Goal: Information Seeking & Learning: Learn about a topic

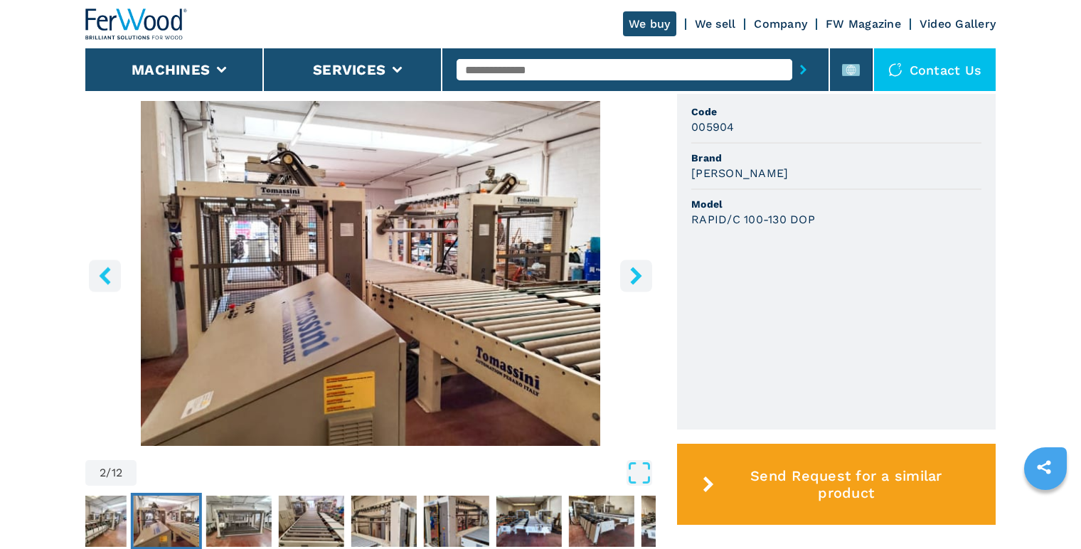
click at [637, 275] on icon "right-button" at bounding box center [635, 276] width 11 height 18
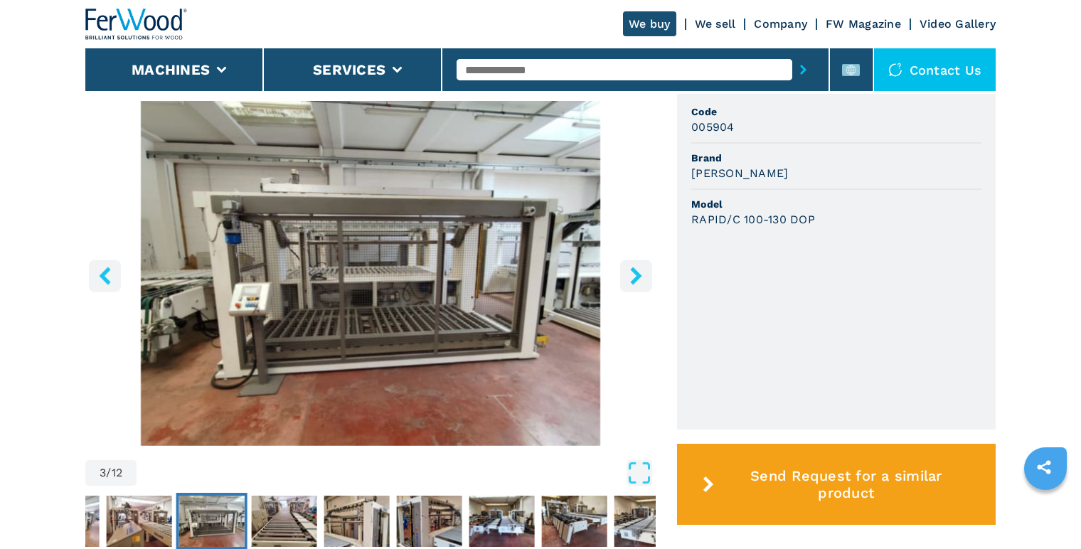
click at [637, 275] on icon "right-button" at bounding box center [635, 276] width 11 height 18
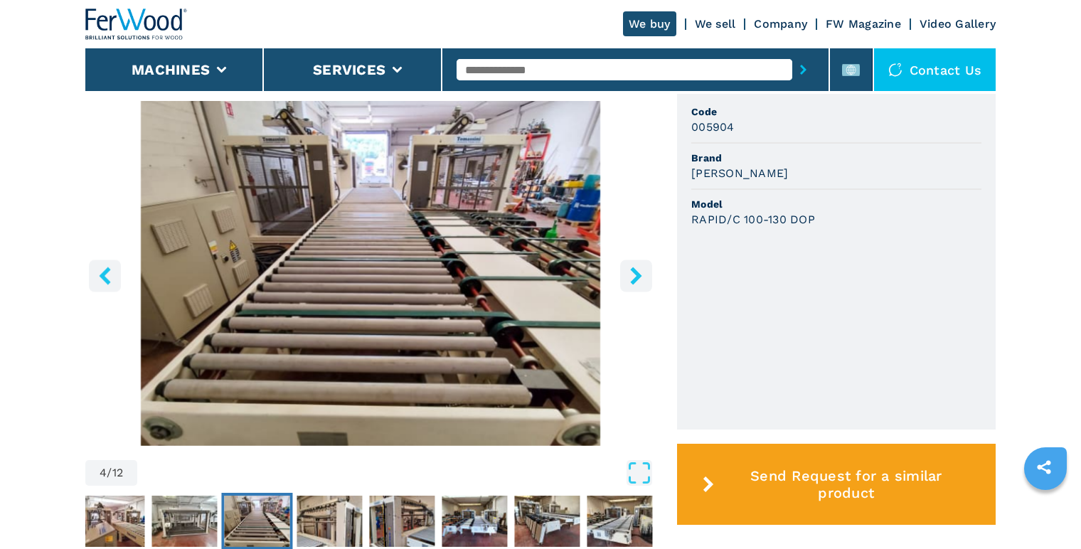
click at [637, 275] on icon "right-button" at bounding box center [635, 276] width 11 height 18
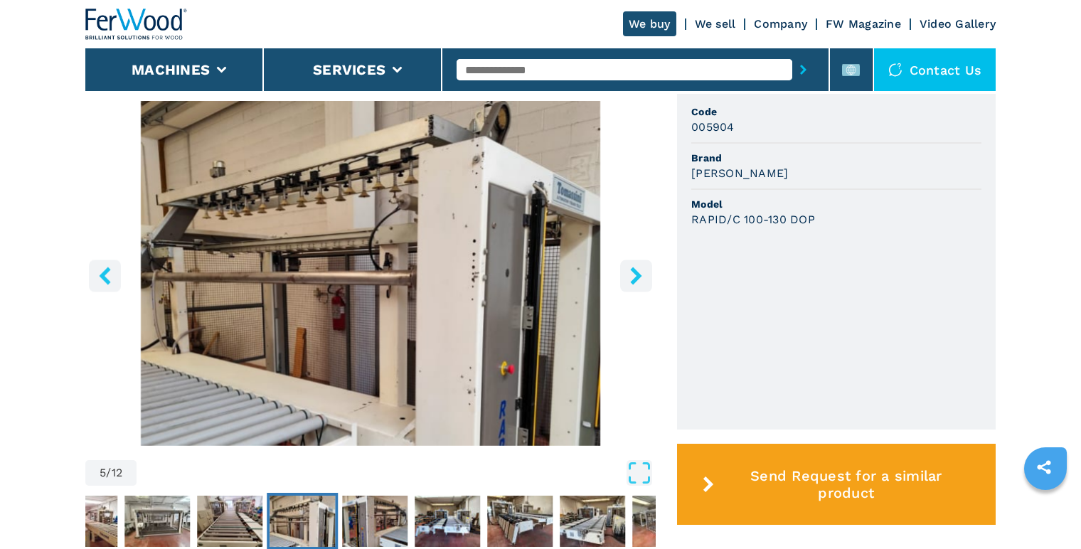
click at [637, 275] on icon "right-button" at bounding box center [635, 276] width 11 height 18
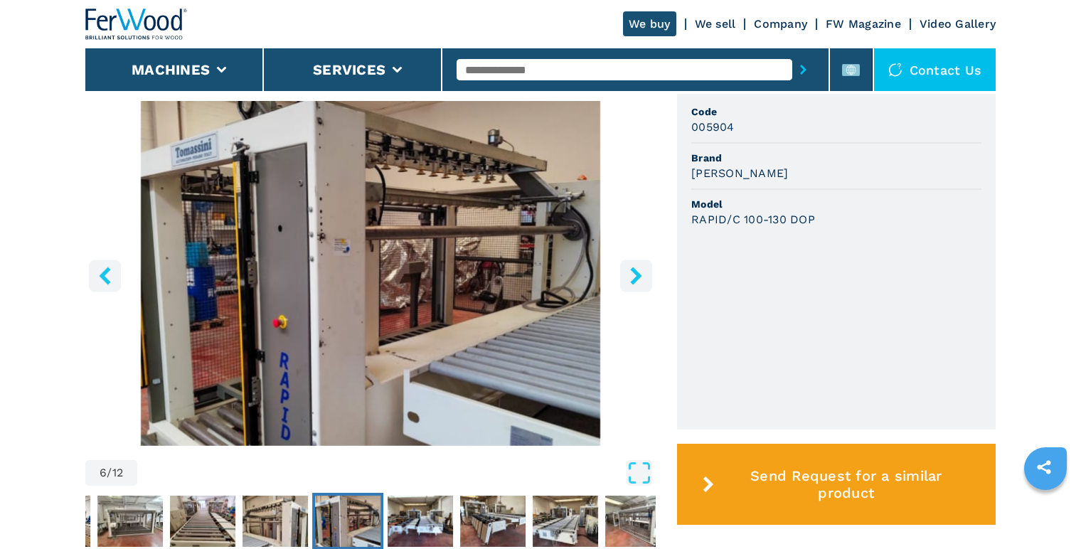
click at [637, 275] on icon "right-button" at bounding box center [635, 276] width 11 height 18
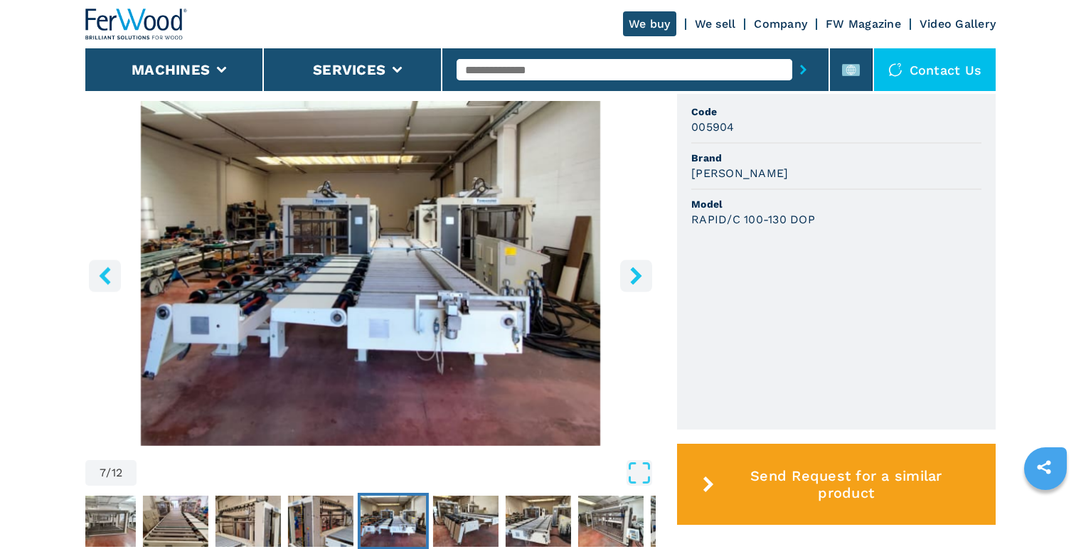
click at [637, 275] on icon "right-button" at bounding box center [635, 276] width 11 height 18
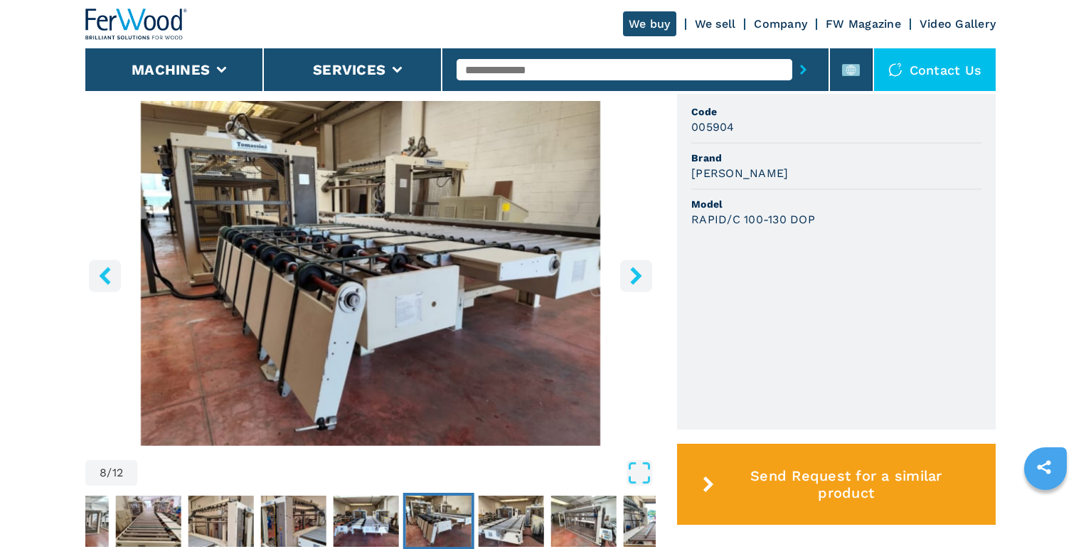
click at [637, 275] on icon "right-button" at bounding box center [635, 276] width 11 height 18
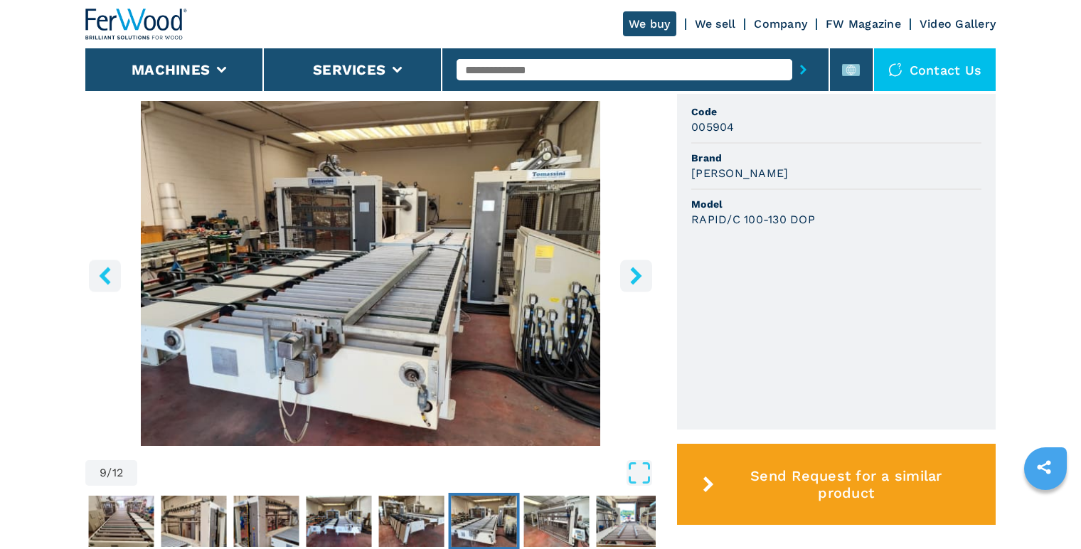
click at [637, 275] on icon "right-button" at bounding box center [635, 276] width 11 height 18
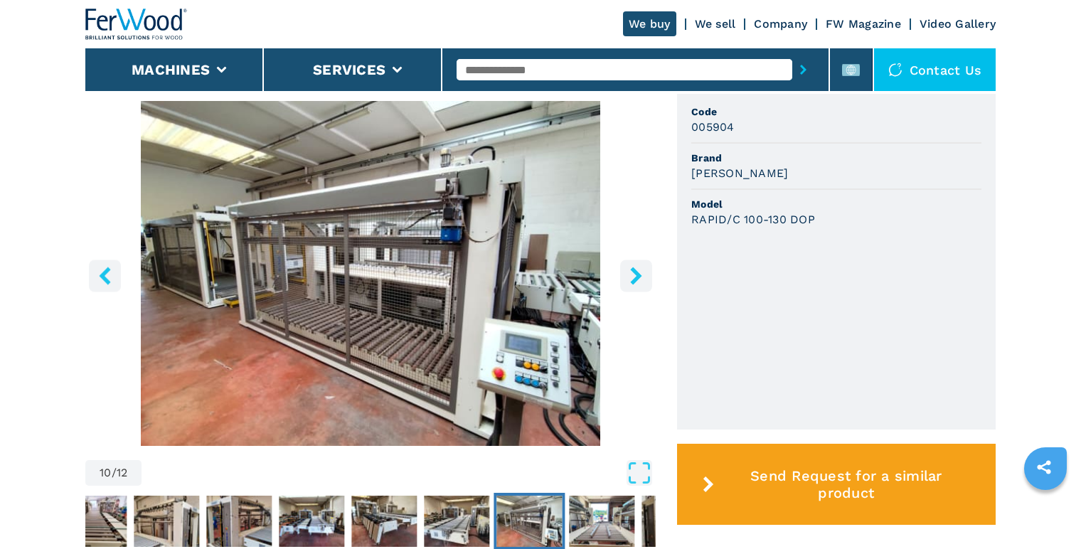
click at [637, 275] on icon "right-button" at bounding box center [635, 276] width 11 height 18
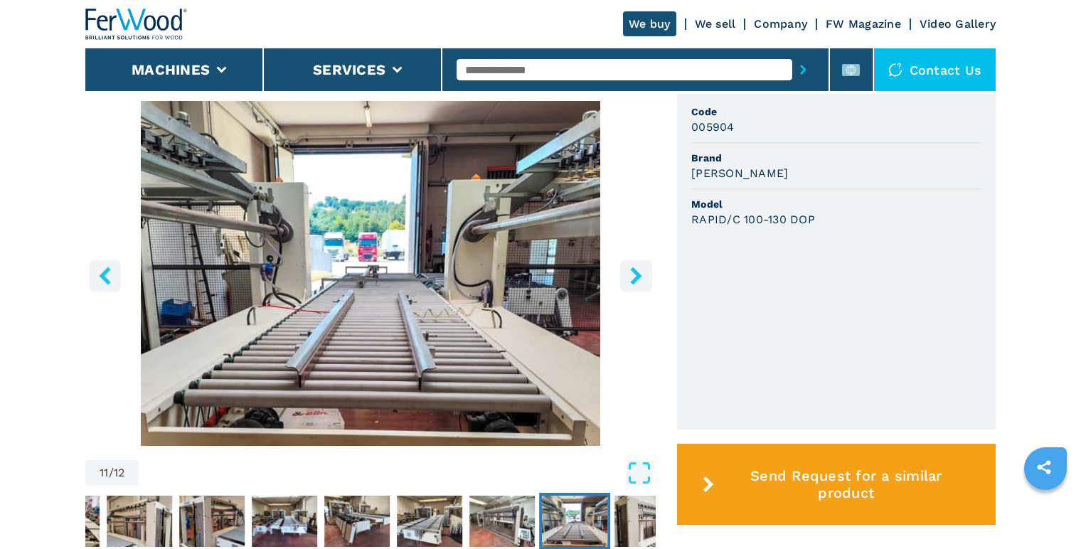
click at [637, 275] on icon "right-button" at bounding box center [635, 276] width 11 height 18
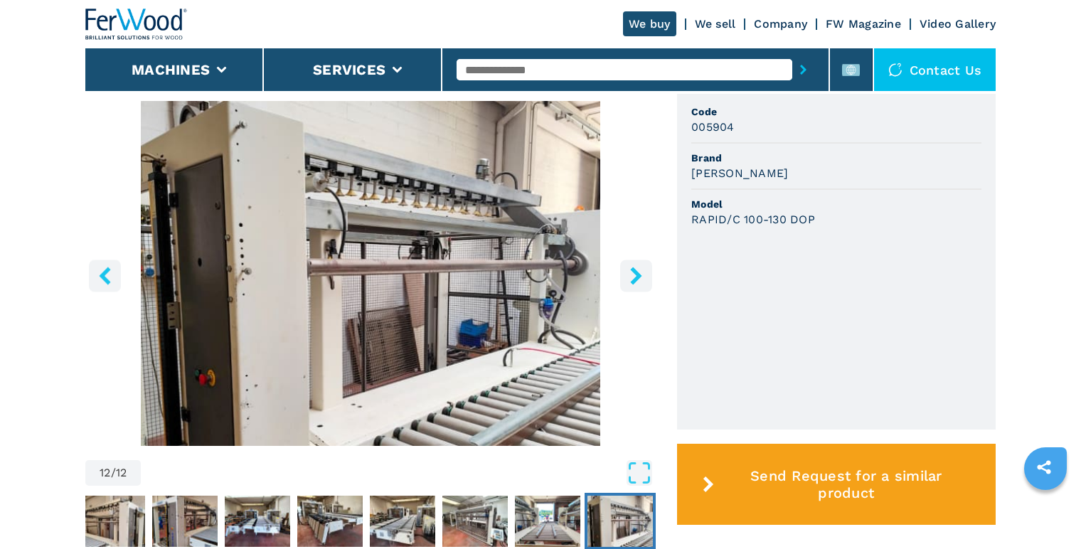
click at [637, 275] on icon "right-button" at bounding box center [635, 276] width 11 height 18
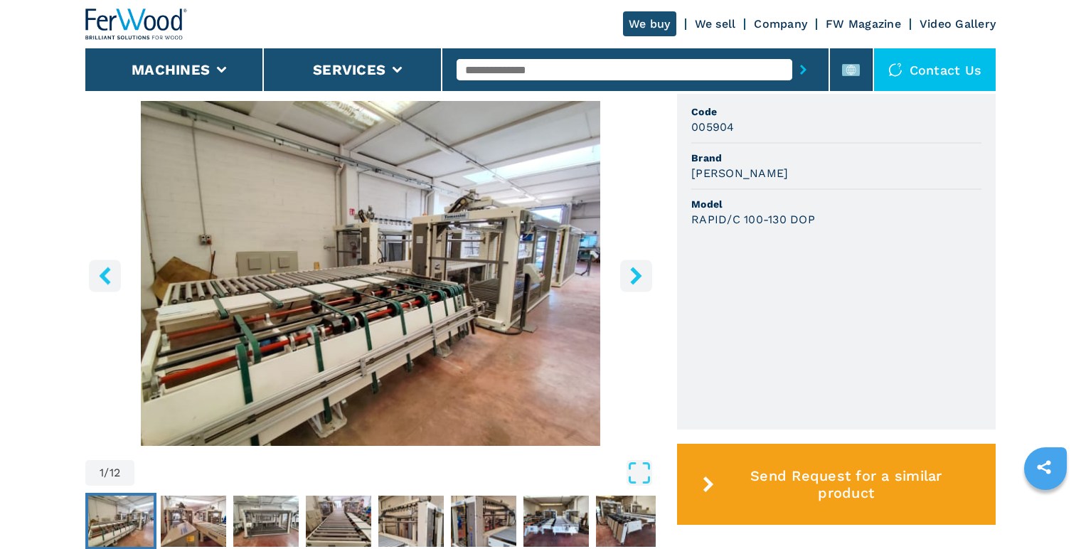
click at [637, 275] on icon "right-button" at bounding box center [635, 276] width 11 height 18
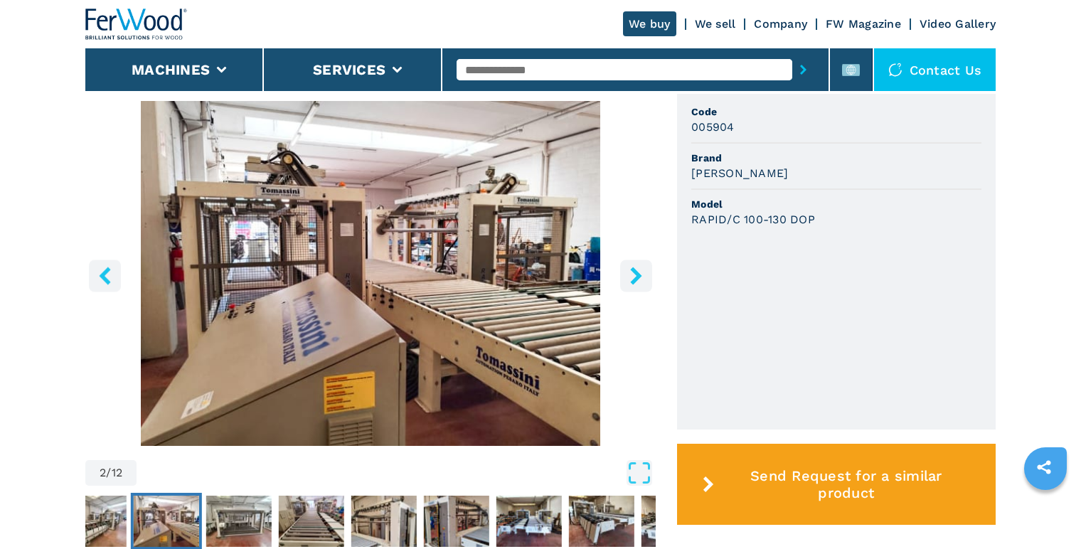
click at [637, 275] on icon "right-button" at bounding box center [635, 276] width 11 height 18
